Goal: Find contact information: Find contact information

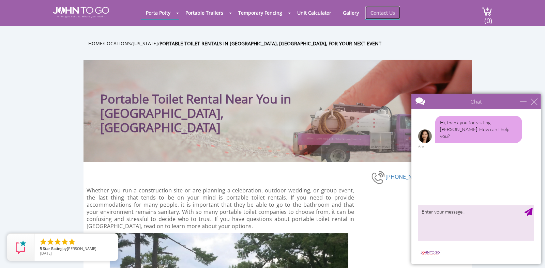
click at [378, 12] on link "Contact Us" at bounding box center [382, 12] width 35 height 13
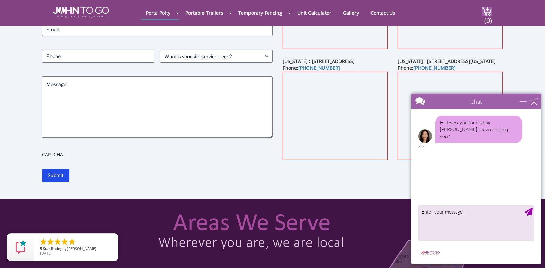
scroll to position [136, 0]
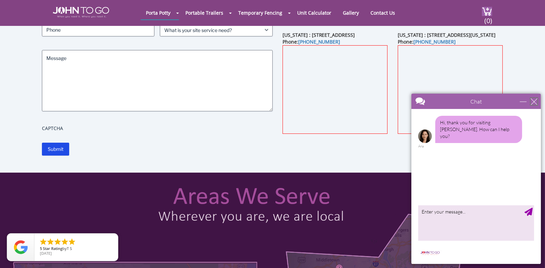
click at [535, 101] on div "close" at bounding box center [533, 101] width 7 height 7
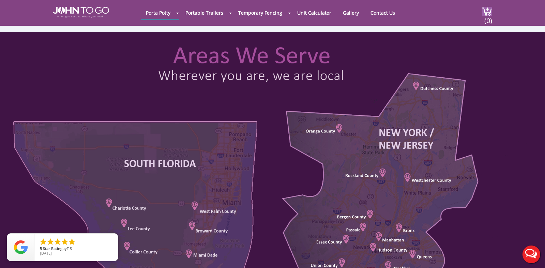
scroll to position [340, 0]
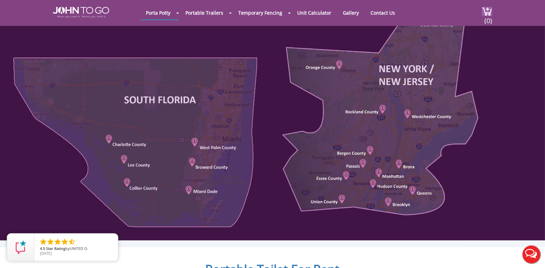
click at [413, 112] on div at bounding box center [272, 104] width 545 height 272
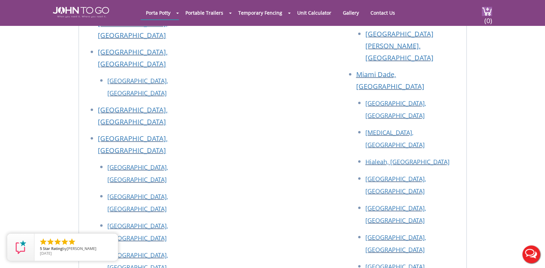
scroll to position [1056, 0]
